Goal: Task Accomplishment & Management: Use online tool/utility

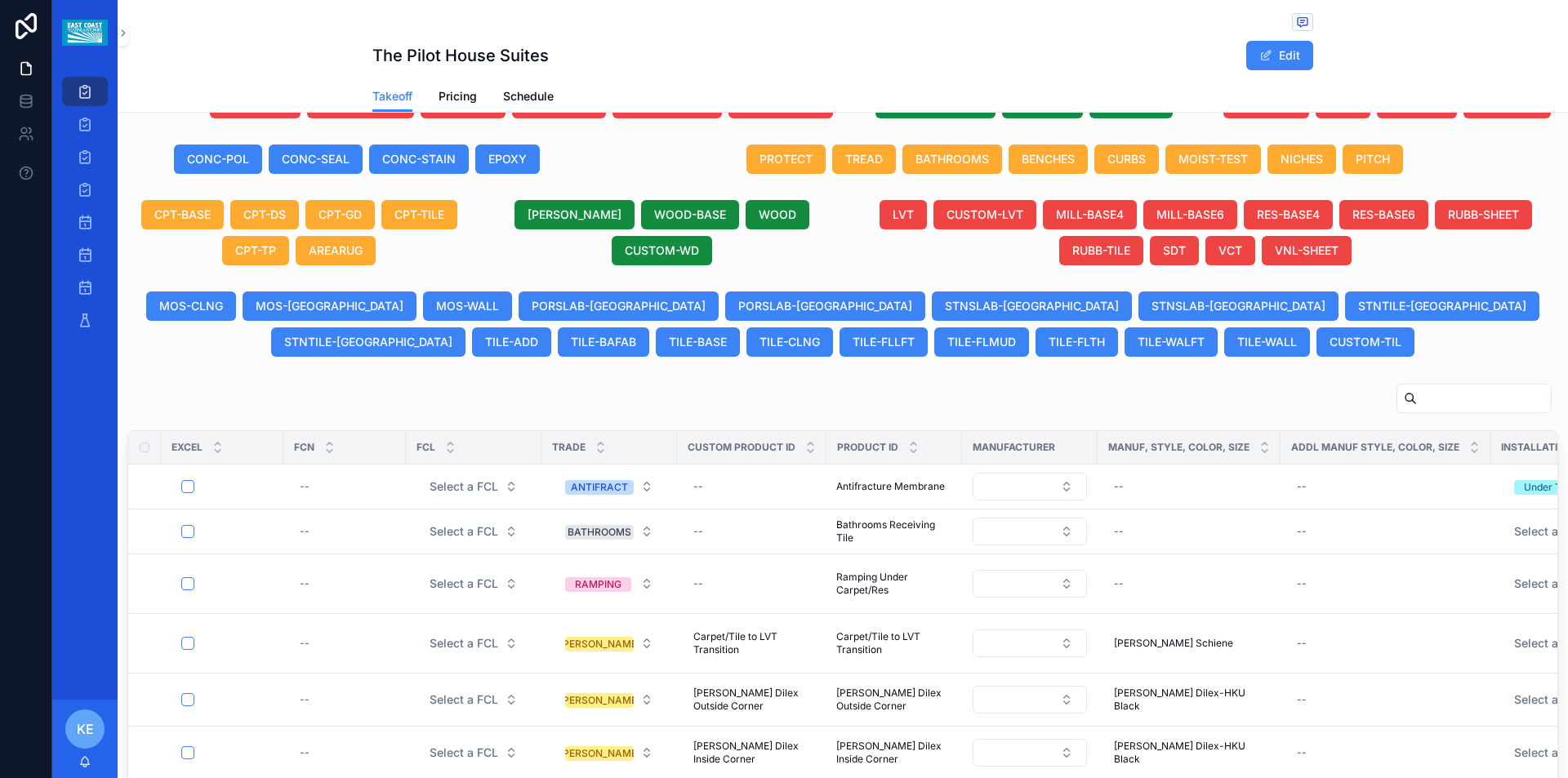
scroll to position [502, 0]
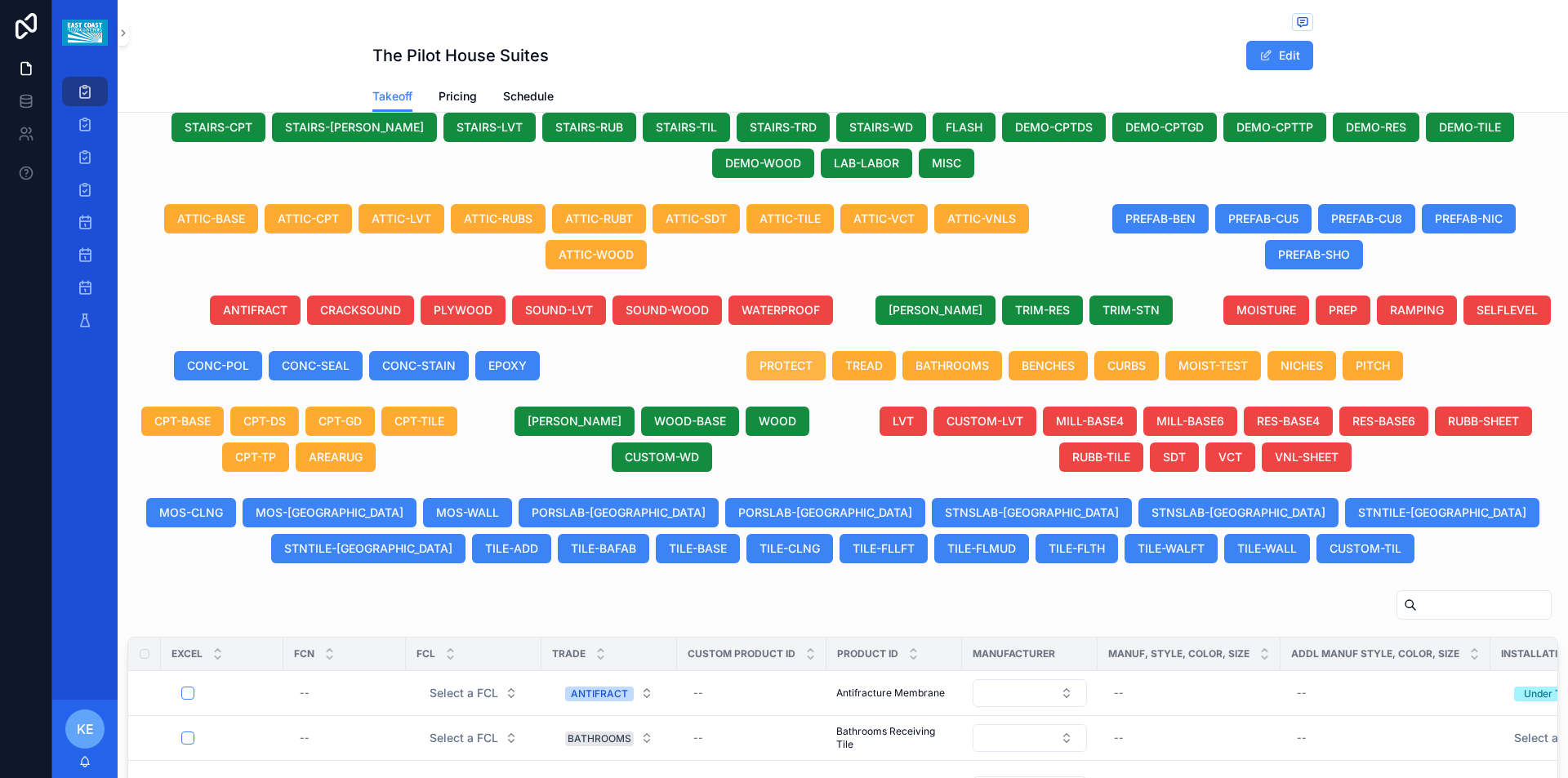
click at [778, 381] on button "PROTECT" at bounding box center [785, 366] width 79 height 29
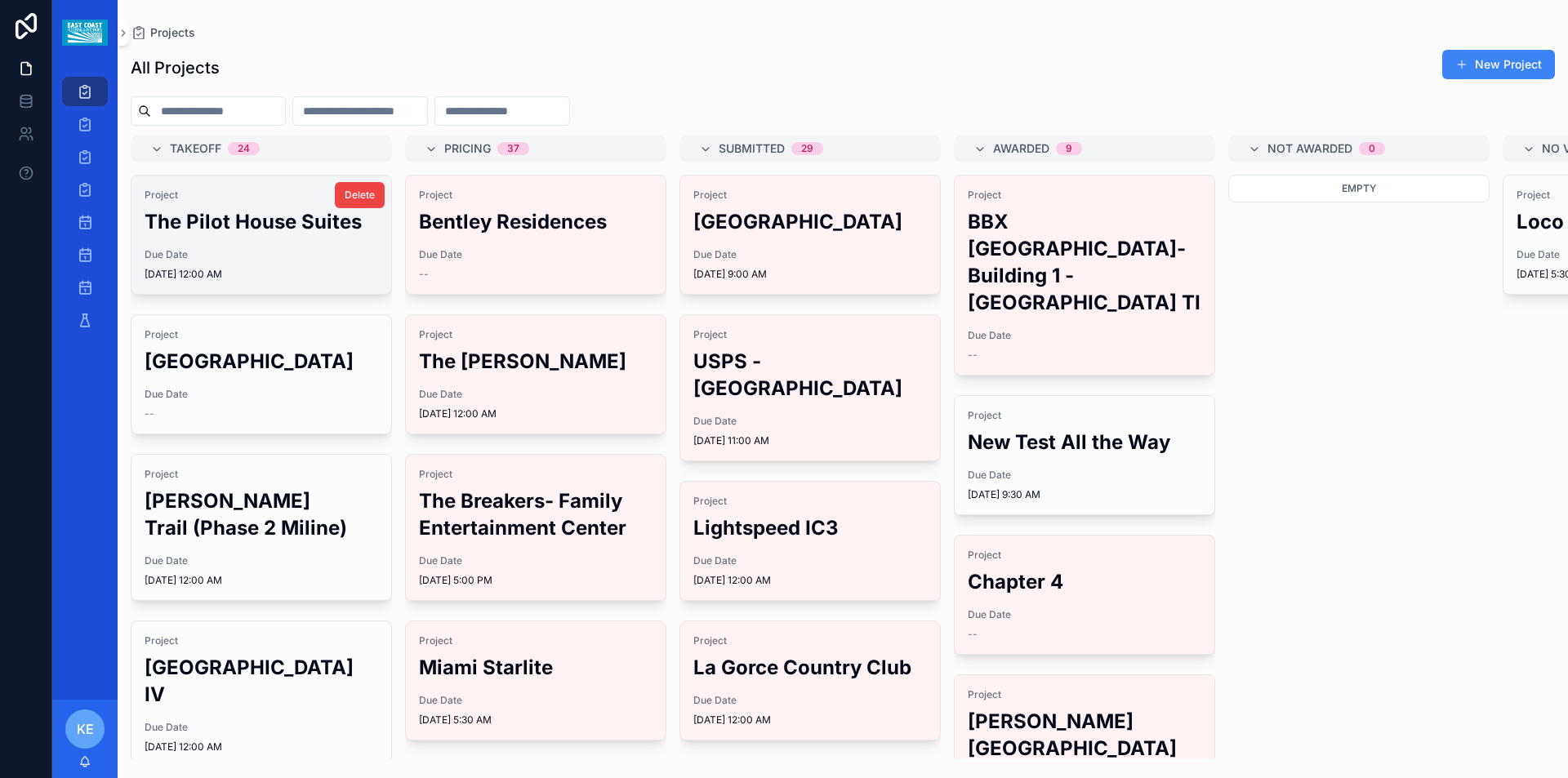
click at [236, 232] on h2 "The Pilot House Suites" at bounding box center [261, 222] width 234 height 27
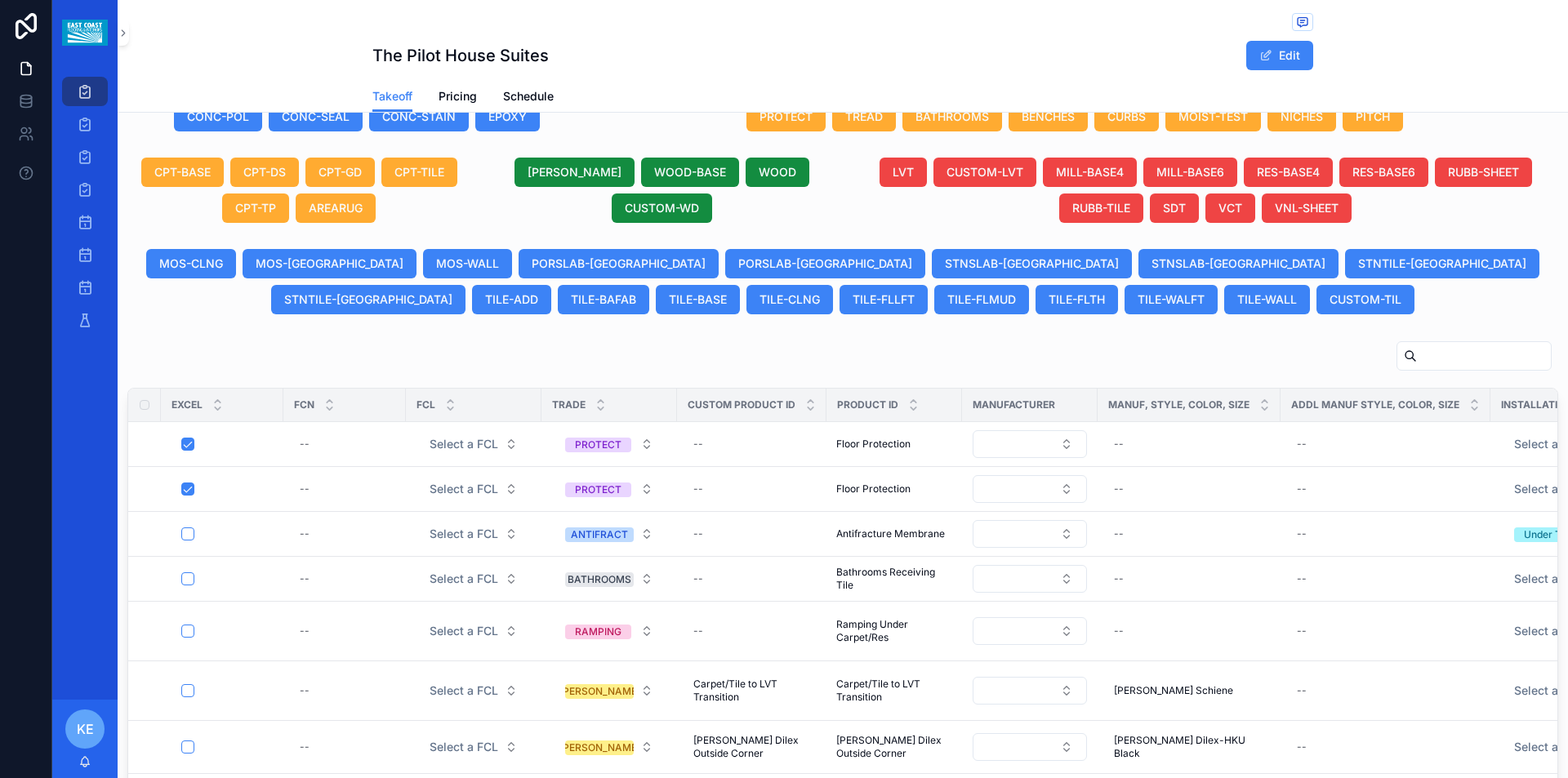
scroll to position [807, 0]
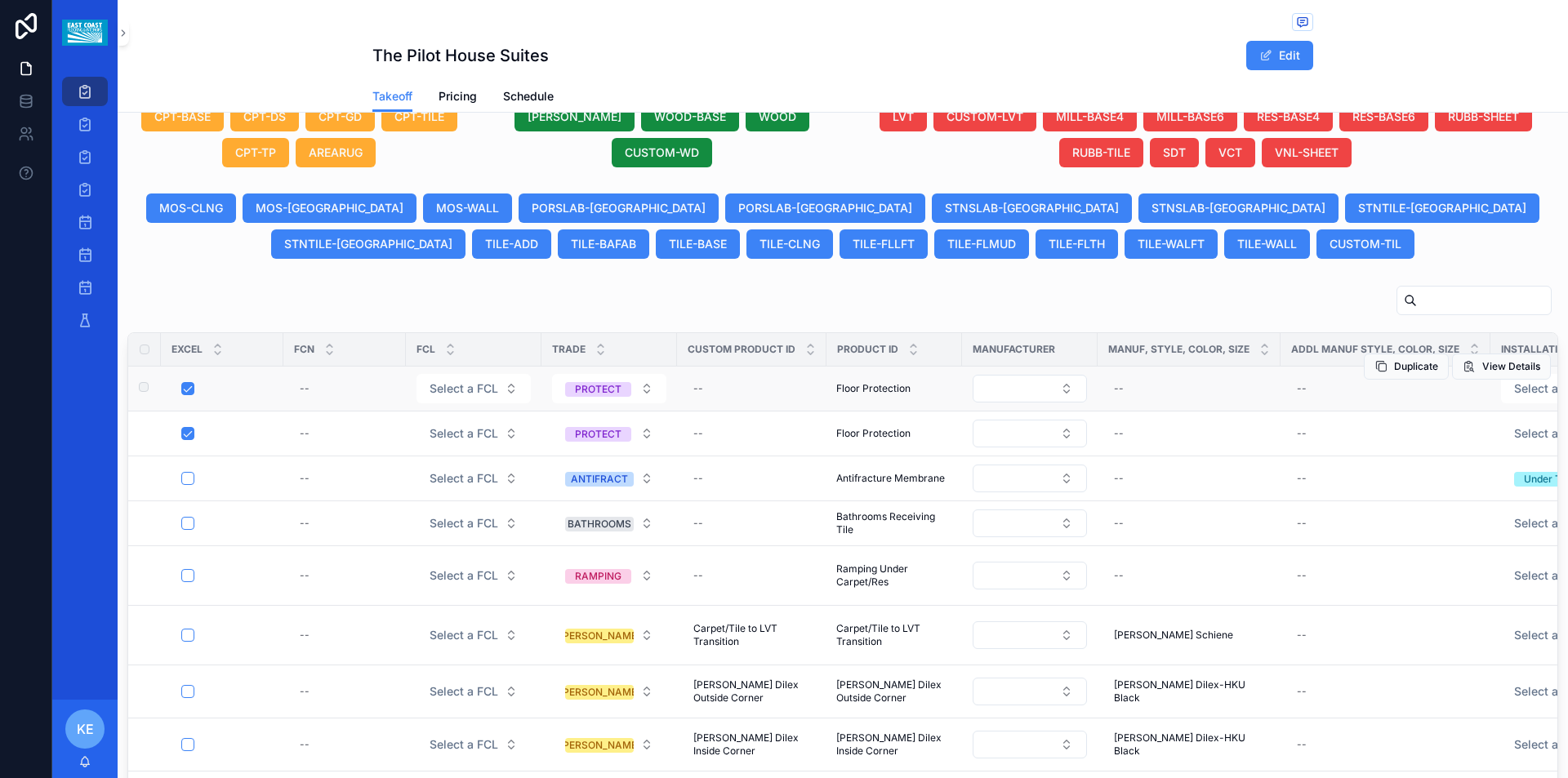
click at [862, 395] on span "Floor Protection" at bounding box center [873, 389] width 74 height 13
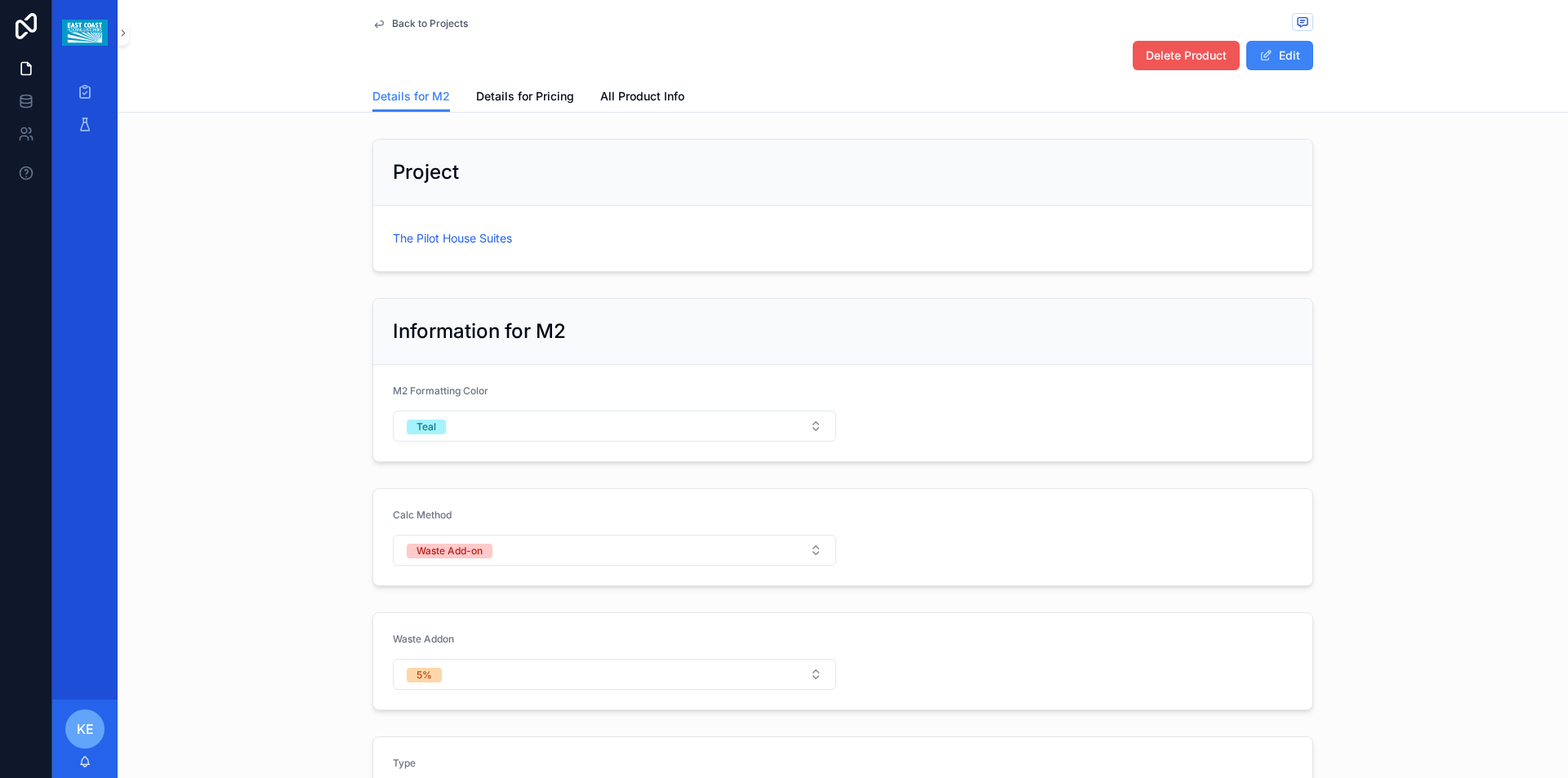
click at [1173, 56] on span "Delete Product" at bounding box center [1185, 56] width 81 height 17
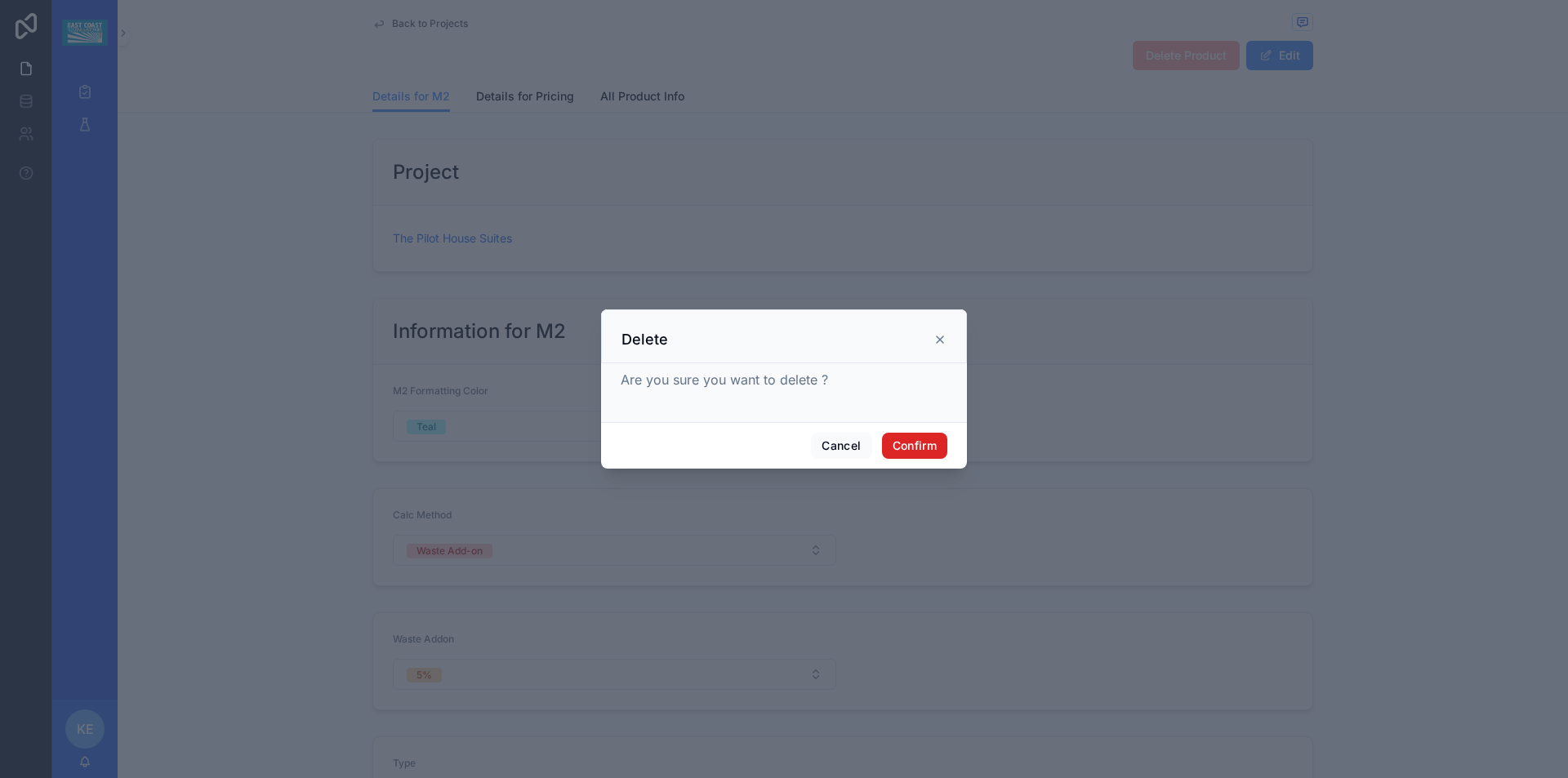
click at [918, 442] on button "Confirm" at bounding box center [914, 446] width 65 height 26
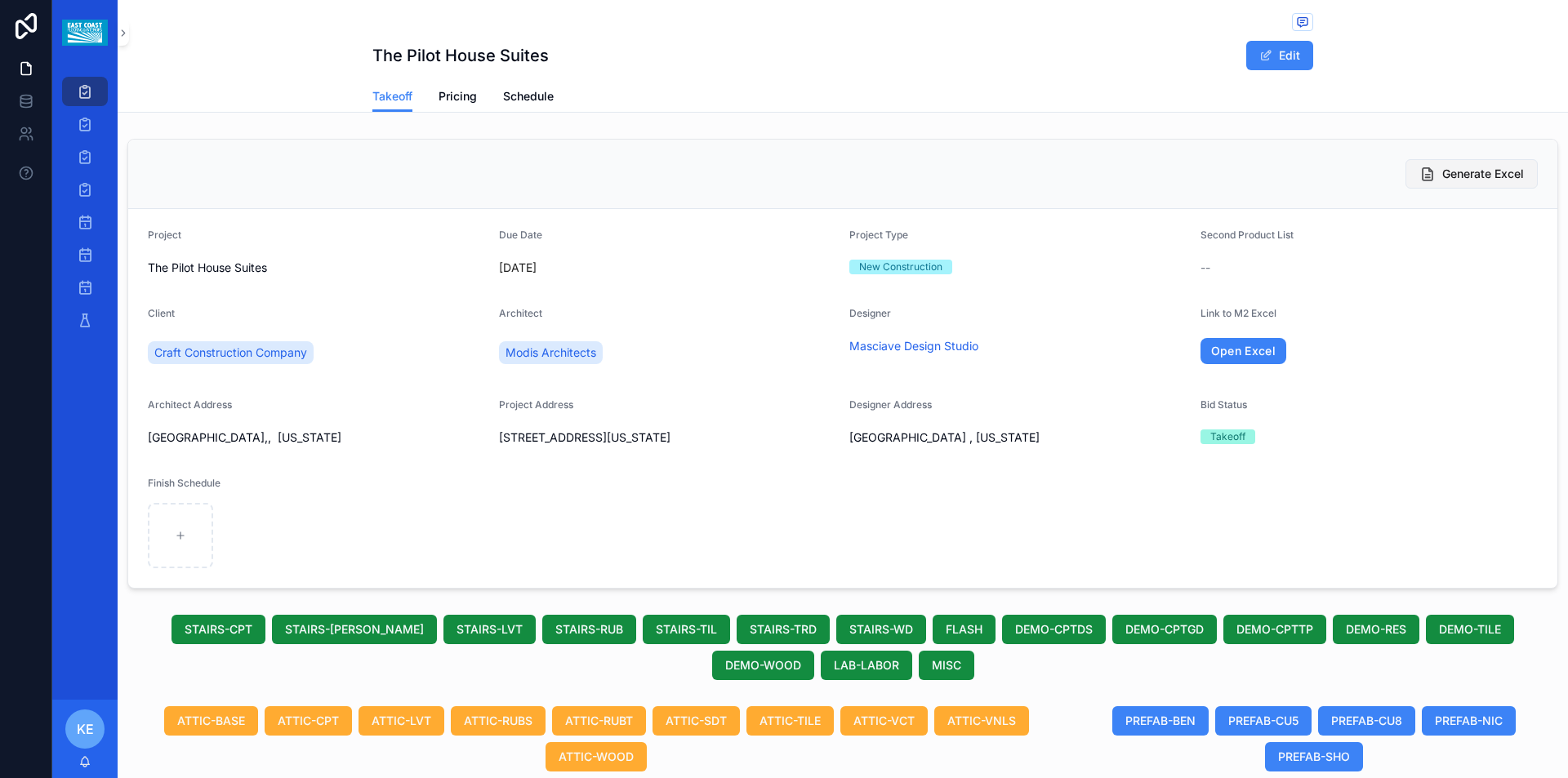
click at [1470, 176] on span "Generate Excel" at bounding box center [1482, 173] width 82 height 17
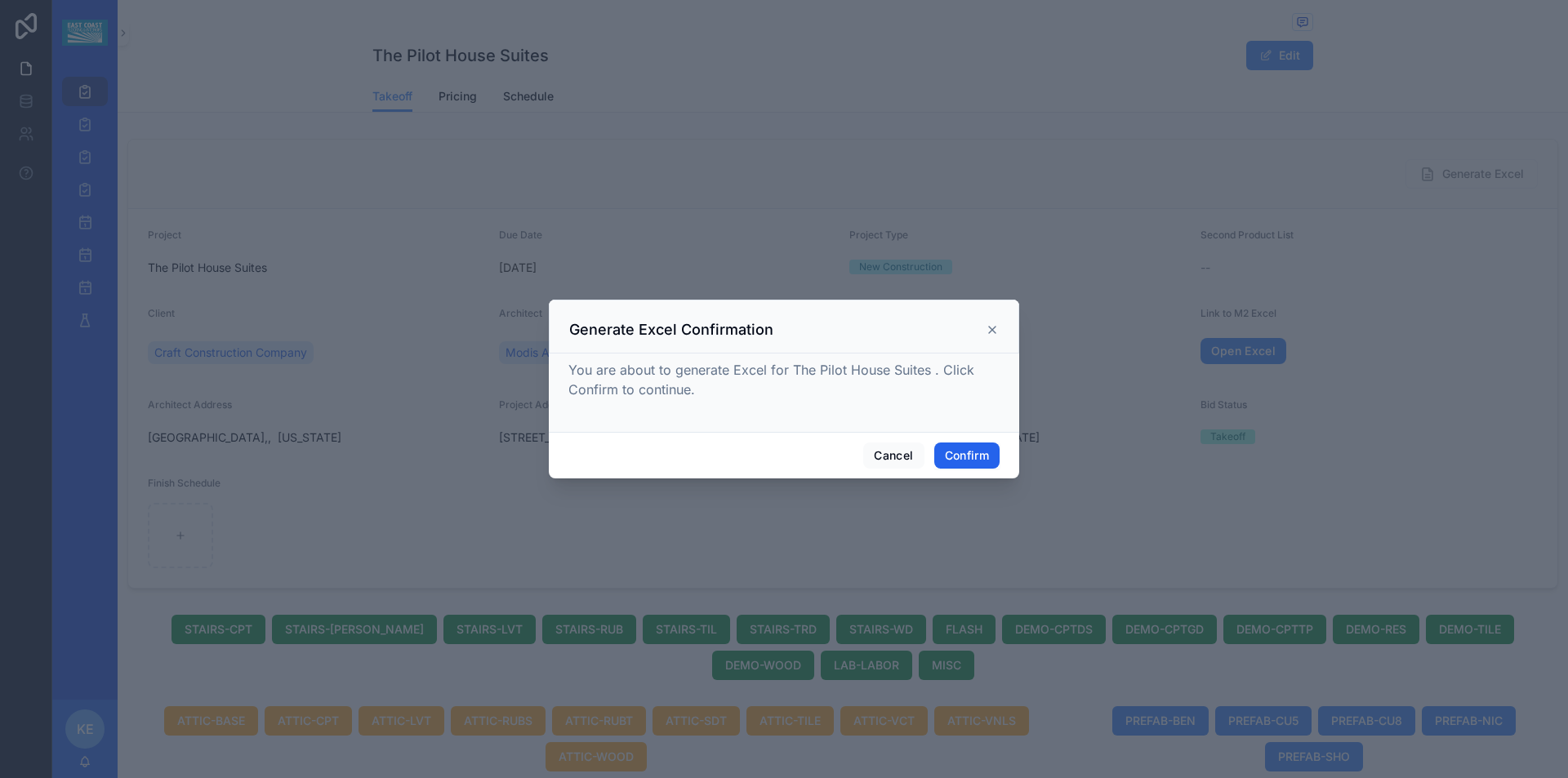
click at [960, 459] on button "Confirm" at bounding box center [966, 456] width 65 height 26
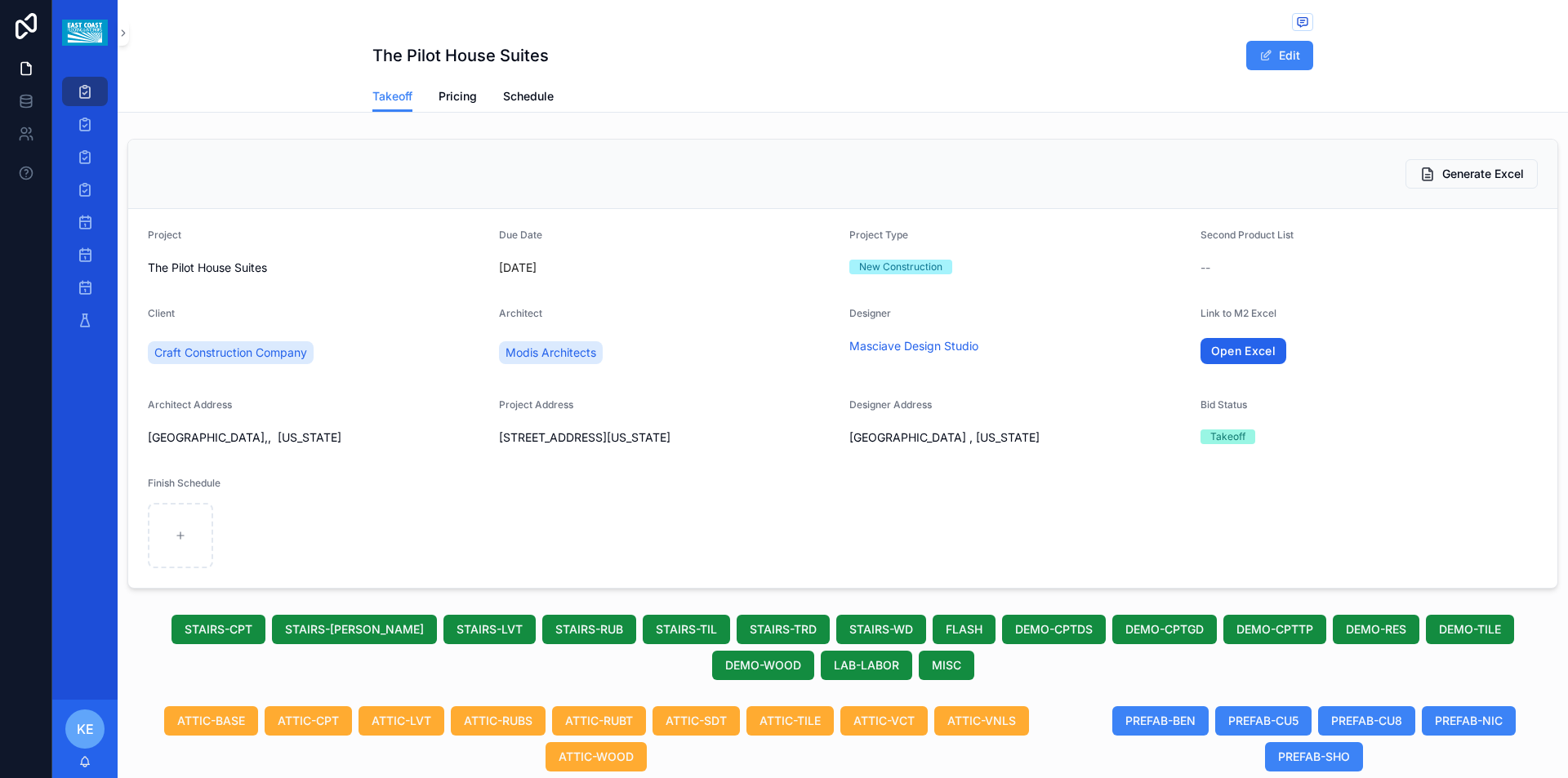
click at [1239, 352] on link "Open Excel" at bounding box center [1243, 351] width 87 height 26
